Goal: Task Accomplishment & Management: Manage account settings

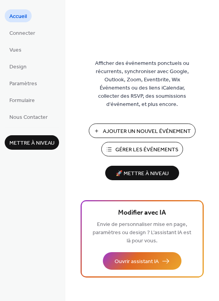
click at [22, 16] on span "Accueil" at bounding box center [18, 16] width 18 height 8
click at [16, 49] on span "Vues" at bounding box center [15, 50] width 12 height 8
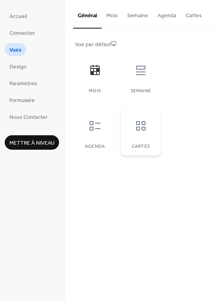
click at [146, 133] on div at bounding box center [140, 125] width 23 height 23
click at [145, 82] on div "Semaine" at bounding box center [140, 75] width 39 height 49
click at [140, 124] on icon at bounding box center [140, 125] width 12 height 12
click at [14, 65] on span "Design" at bounding box center [17, 67] width 17 height 8
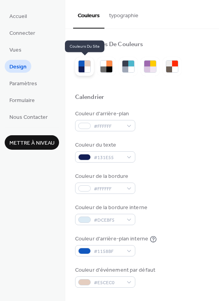
click at [84, 65] on div at bounding box center [87, 63] width 6 height 6
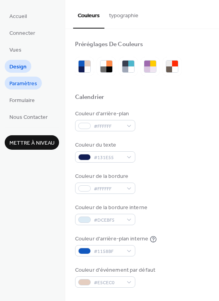
click at [14, 84] on span "Paramètres" at bounding box center [23, 84] width 28 height 8
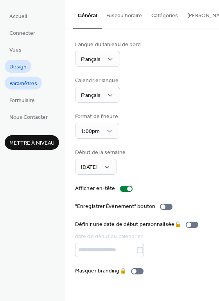
click at [16, 71] on span "Design" at bounding box center [17, 67] width 17 height 8
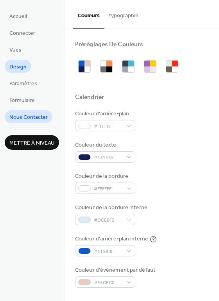
click at [20, 120] on span "Nous Contacter" at bounding box center [28, 117] width 38 height 8
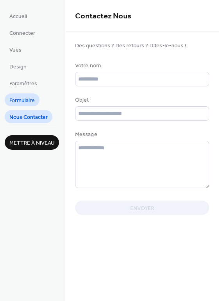
click at [20, 101] on span "Formulaire" at bounding box center [21, 100] width 25 height 8
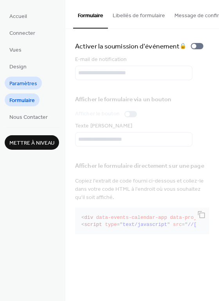
click at [20, 80] on span "Paramètres" at bounding box center [23, 84] width 28 height 8
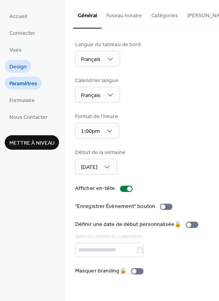
click at [22, 65] on span "Design" at bounding box center [17, 67] width 17 height 8
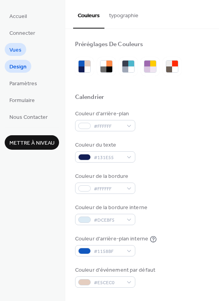
click at [20, 48] on span "Vues" at bounding box center [15, 50] width 12 height 8
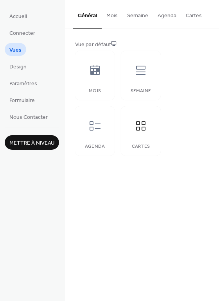
click at [199, 15] on button "Cartes" at bounding box center [193, 14] width 25 height 28
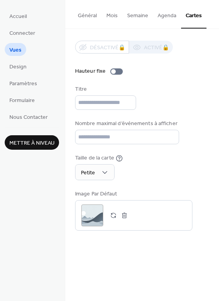
click at [188, 174] on div "Taille de la carte Petite" at bounding box center [142, 167] width 134 height 26
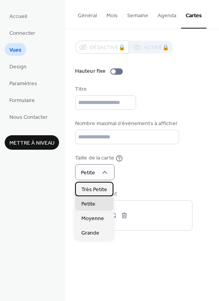
click at [102, 186] on span "Très Petite" at bounding box center [94, 189] width 26 height 8
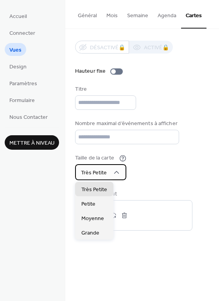
click at [116, 166] on div "Très Petite" at bounding box center [100, 172] width 51 height 16
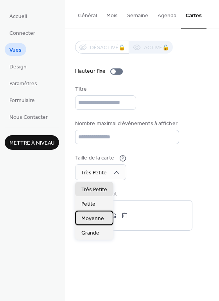
click at [103, 216] on div "Moyenne" at bounding box center [94, 217] width 38 height 14
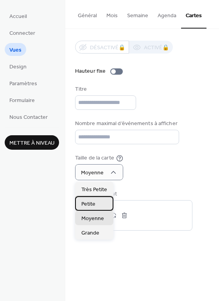
click at [101, 201] on div "Petite" at bounding box center [94, 203] width 38 height 14
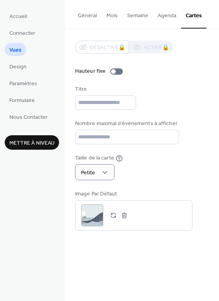
click at [199, 67] on div "Hauteur fixe" at bounding box center [142, 71] width 134 height 8
click at [99, 103] on input "text" at bounding box center [105, 102] width 61 height 14
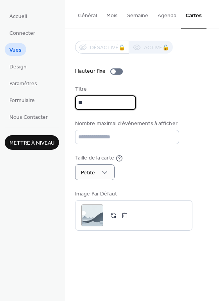
type input "***"
click at [100, 105] on input "***" at bounding box center [105, 102] width 61 height 14
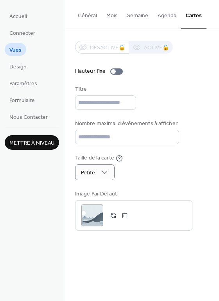
click at [179, 93] on div "Titre" at bounding box center [142, 97] width 134 height 25
click at [112, 69] on div at bounding box center [113, 71] width 5 height 5
click at [113, 70] on div at bounding box center [116, 71] width 12 height 6
click at [114, 71] on div at bounding box center [116, 71] width 12 height 6
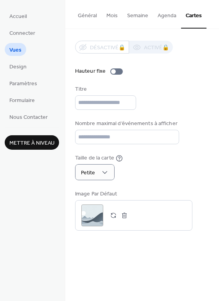
click at [90, 14] on button "Général" at bounding box center [87, 14] width 28 height 28
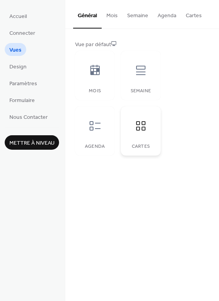
click at [146, 135] on div at bounding box center [140, 125] width 23 height 23
click at [19, 69] on span "Design" at bounding box center [17, 67] width 17 height 8
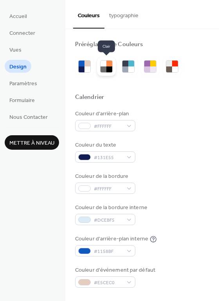
click at [110, 69] on div at bounding box center [109, 69] width 6 height 6
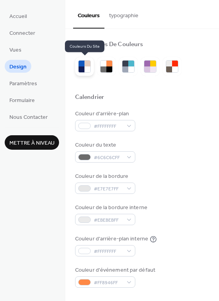
click at [85, 68] on div at bounding box center [87, 69] width 6 height 6
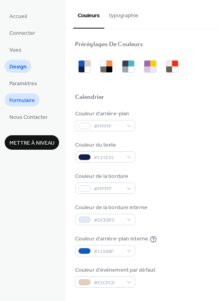
click at [26, 98] on span "Formulaire" at bounding box center [21, 100] width 25 height 8
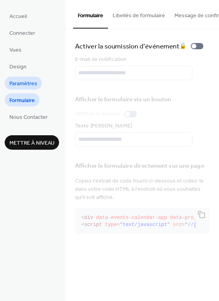
click at [26, 82] on span "Paramètres" at bounding box center [23, 84] width 28 height 8
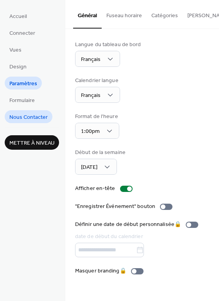
click at [25, 116] on span "Nous Contacter" at bounding box center [28, 117] width 38 height 8
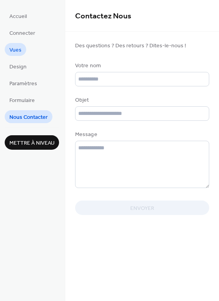
click at [19, 51] on span "Vues" at bounding box center [15, 50] width 12 height 8
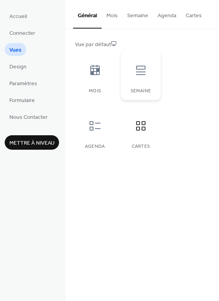
click at [142, 71] on icon at bounding box center [140, 70] width 12 height 12
click at [141, 129] on icon at bounding box center [140, 125] width 12 height 12
click at [92, 128] on icon at bounding box center [94, 125] width 11 height 9
click at [137, 131] on icon at bounding box center [140, 125] width 12 height 12
click at [20, 69] on span "Design" at bounding box center [17, 67] width 17 height 8
